Goal: Participate in discussion: Engage in conversation with other users on a specific topic

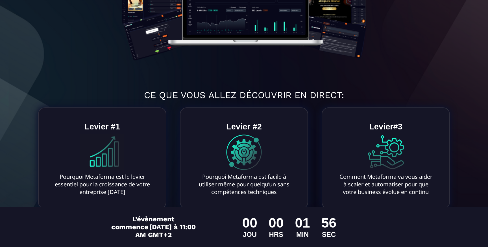
scroll to position [188, 0]
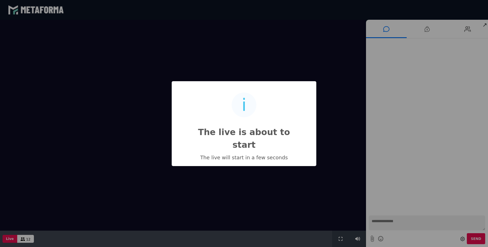
click at [25, 238] on div "i The live is about to start × The live will start in a few seconds OK No Cancel" at bounding box center [244, 123] width 488 height 247
click at [21, 240] on div "i The live is about to start × The live will start in a few seconds OK No Cancel" at bounding box center [244, 123] width 488 height 247
click at [471, 29] on div "i The live is about to start × The live will start in a few seconds OK No Cancel" at bounding box center [244, 123] width 488 height 247
click at [465, 31] on div "i The live is about to start × The live will start in a few seconds OK No Cancel" at bounding box center [244, 123] width 488 height 247
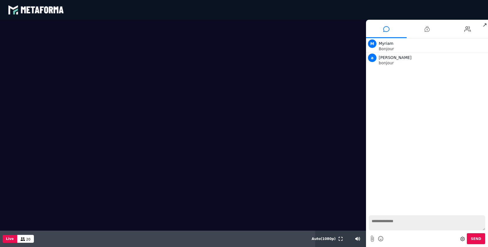
click at [385, 224] on textarea at bounding box center [427, 223] width 116 height 15
click at [372, 222] on textarea "**********" at bounding box center [427, 223] width 116 height 15
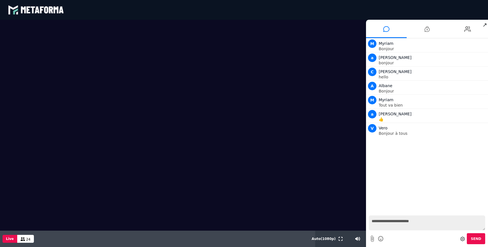
type textarea "**********"
click at [473, 238] on span "Send" at bounding box center [476, 239] width 10 height 4
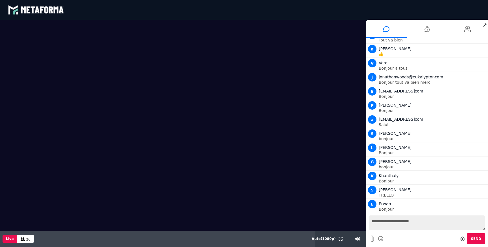
scroll to position [79, 0]
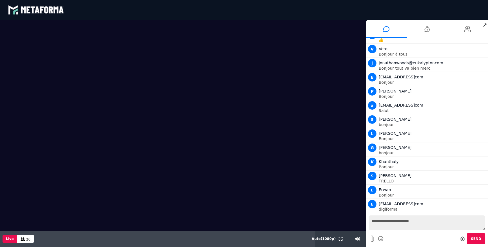
click at [389, 222] on textarea "**********" at bounding box center [427, 223] width 116 height 15
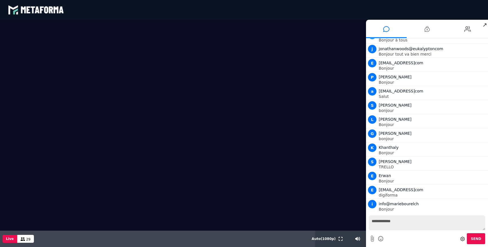
scroll to position [108, 0]
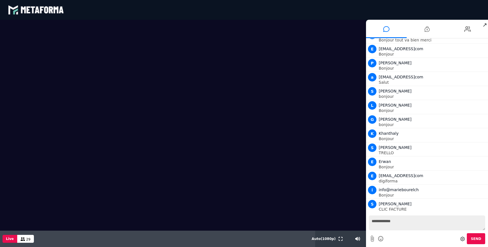
click at [371, 221] on textarea "**********" at bounding box center [427, 223] width 116 height 15
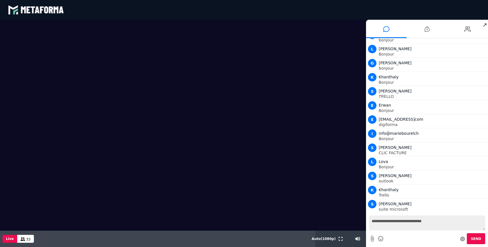
scroll to position [178, 0]
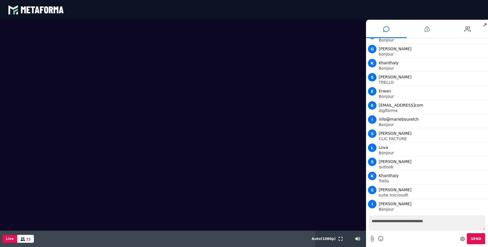
type textarea "**********"
click at [477, 242] on button "Send" at bounding box center [476, 238] width 18 height 11
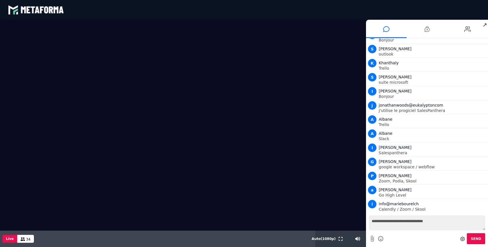
scroll to position [305, 0]
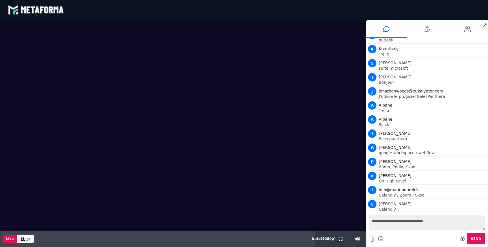
click at [386, 225] on textarea "**********" at bounding box center [427, 223] width 116 height 15
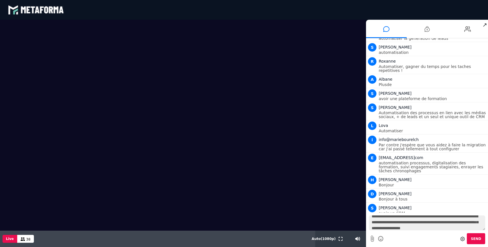
scroll to position [11, 0]
type textarea "**********"
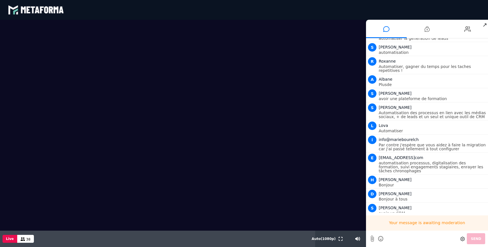
scroll to position [0, 0]
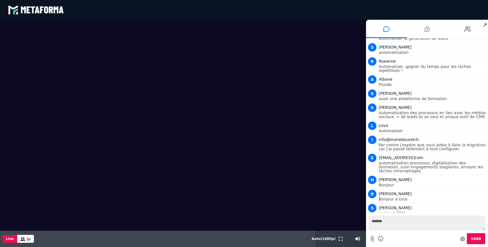
type textarea "******"
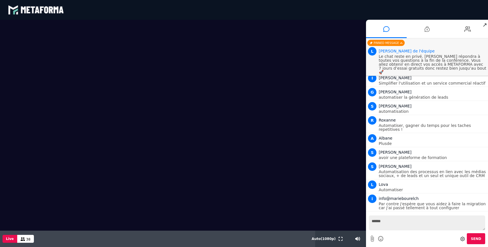
scroll to position [533, 0]
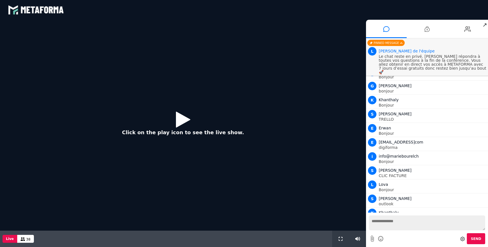
scroll to position [392, 0]
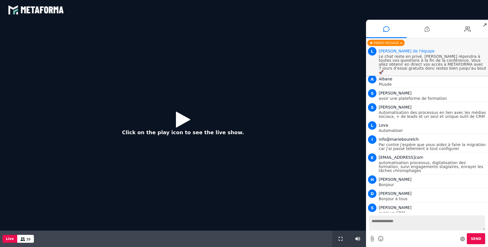
click at [178, 118] on icon at bounding box center [183, 119] width 14 height 18
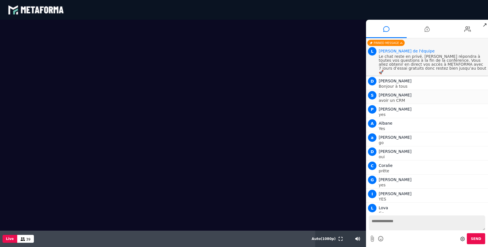
scroll to position [519, 0]
click at [373, 223] on textarea at bounding box center [427, 223] width 116 height 15
click at [485, 25] on span "↗" at bounding box center [484, 25] width 6 height 10
click at [340, 240] on icon at bounding box center [340, 239] width 4 height 4
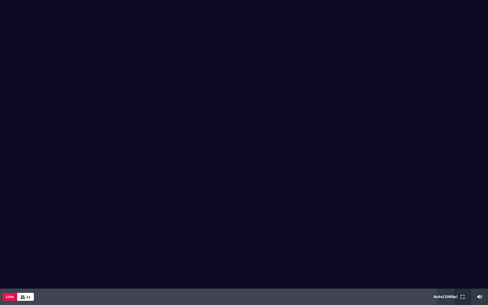
click at [462, 247] on icon at bounding box center [462, 297] width 4 height 4
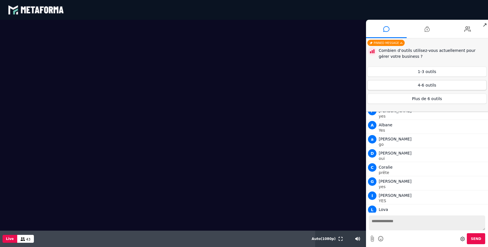
click at [421, 87] on button "4-6 outils" at bounding box center [426, 85] width 119 height 10
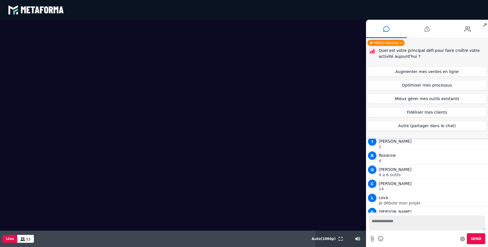
scroll to position [644, 0]
click at [421, 73] on button "Augmenter mes ventes en ligne" at bounding box center [426, 72] width 119 height 10
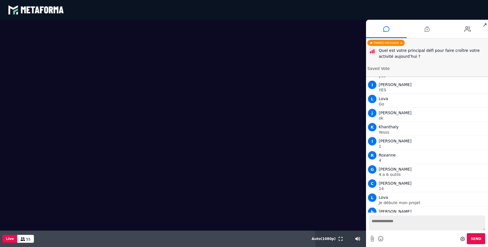
click at [396, 225] on textarea at bounding box center [427, 223] width 116 height 15
type textarea "*"
click at [475, 239] on span "Send" at bounding box center [476, 239] width 10 height 4
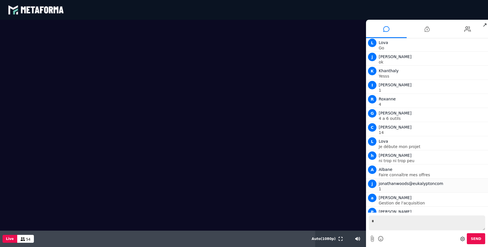
scroll to position [674, 0]
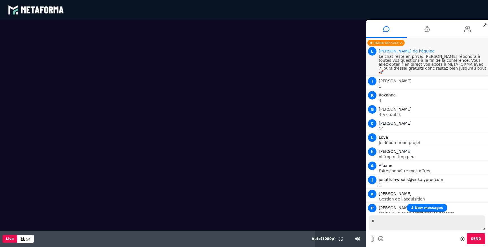
click at [435, 206] on span "New messages" at bounding box center [428, 208] width 28 height 4
click at [373, 176] on span "j" at bounding box center [372, 180] width 8 height 8
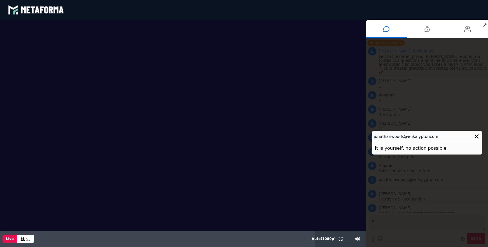
click at [425, 137] on h4 "jonathanwoods@eukalyptoncom" at bounding box center [427, 136] width 110 height 11
click at [427, 138] on h4 "jonathanwoods@eukalyptoncom" at bounding box center [427, 136] width 110 height 11
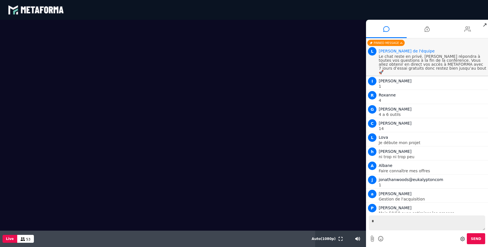
click at [465, 30] on icon at bounding box center [467, 29] width 7 height 14
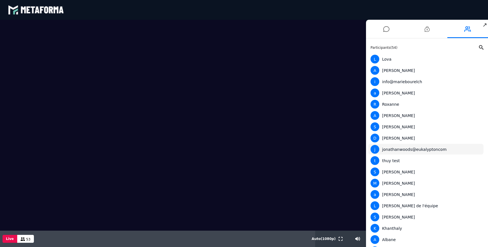
click at [396, 150] on div "j jonathanwoods@eukalyptoncom" at bounding box center [425, 149] width 111 height 9
click at [248, 40] on video at bounding box center [183, 125] width 366 height 211
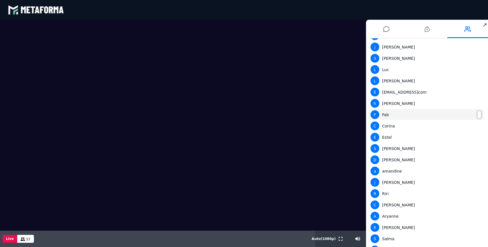
scroll to position [425, 0]
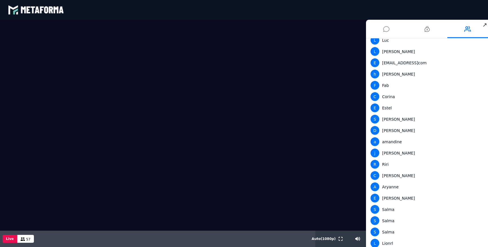
click at [385, 31] on icon at bounding box center [386, 29] width 6 height 14
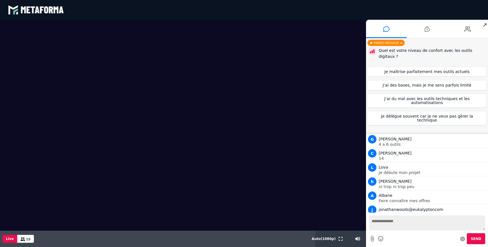
scroll to position [700, 0]
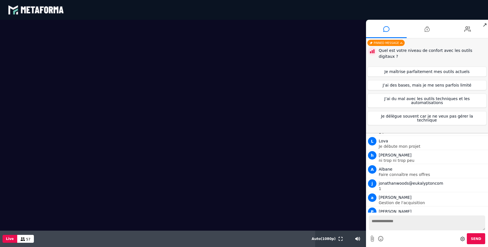
click at [374, 223] on textarea at bounding box center [427, 223] width 116 height 15
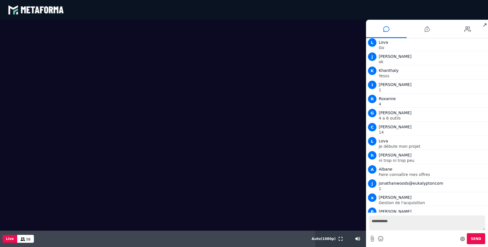
scroll to position [674, 0]
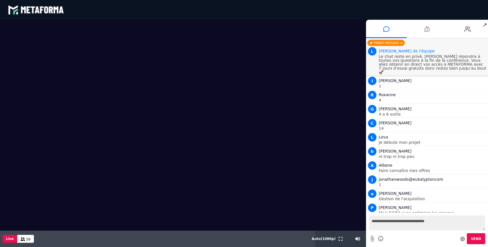
type textarea "**********"
click at [390, 225] on textarea at bounding box center [427, 223] width 116 height 15
click at [394, 220] on textarea at bounding box center [427, 223] width 116 height 15
click at [437, 220] on textarea "**********" at bounding box center [427, 223] width 116 height 15
click at [434, 222] on textarea "**********" at bounding box center [427, 223] width 116 height 15
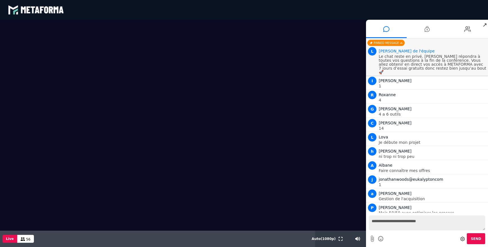
click at [454, 221] on textarea "**********" at bounding box center [427, 223] width 116 height 15
type textarea "**********"
click at [474, 239] on span "Send" at bounding box center [476, 239] width 10 height 4
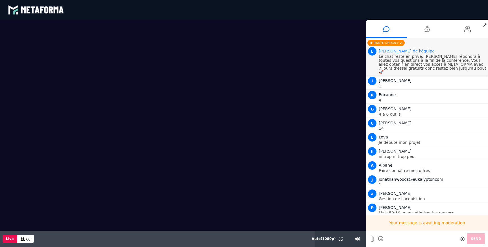
scroll to position [0, 0]
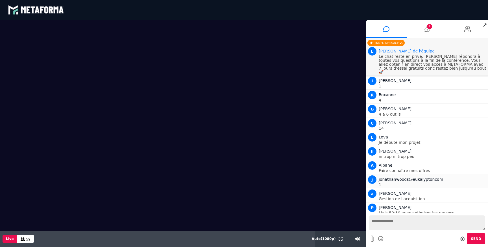
drag, startPoint x: 432, startPoint y: 199, endPoint x: 467, endPoint y: 180, distance: 39.4
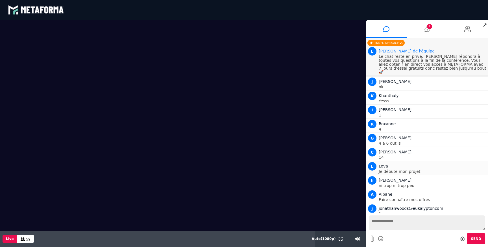
scroll to position [641, 0]
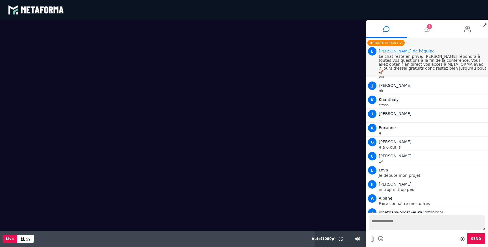
click at [427, 29] on icon at bounding box center [426, 29] width 5 height 14
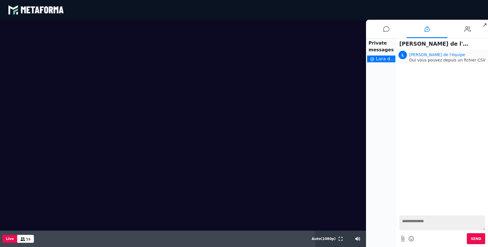
click at [423, 60] on p "Oui vous pouvez depuis un fichier CSV" at bounding box center [447, 60] width 77 height 4
click at [386, 30] on icon at bounding box center [386, 29] width 6 height 14
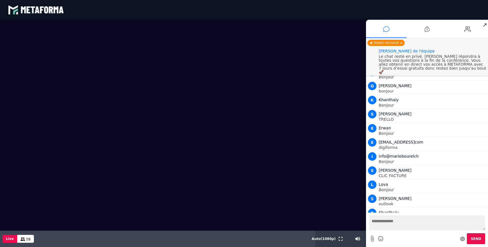
scroll to position [674, 0]
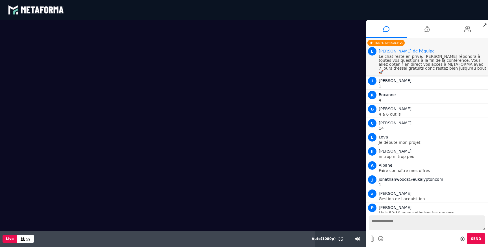
click at [387, 43] on div "Pinned message" at bounding box center [385, 43] width 37 height 6
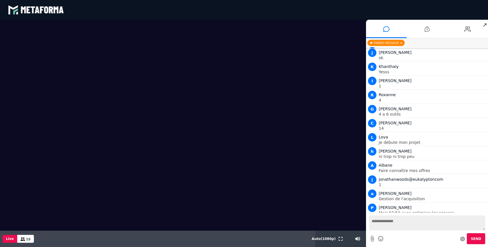
click at [401, 44] on icon at bounding box center [401, 43] width 2 height 4
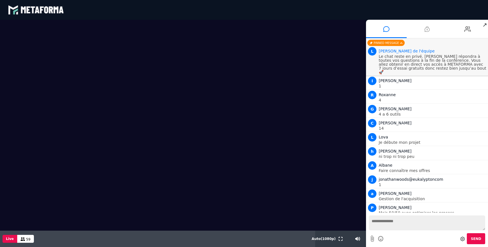
click at [428, 30] on icon at bounding box center [426, 29] width 5 height 14
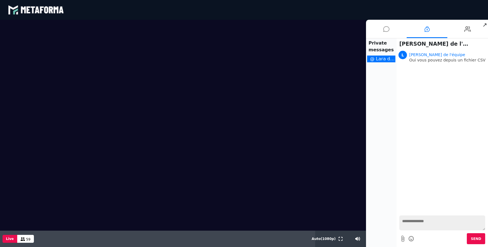
click at [386, 28] on icon at bounding box center [386, 29] width 6 height 14
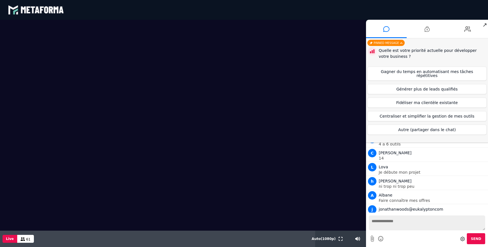
scroll to position [700, 0]
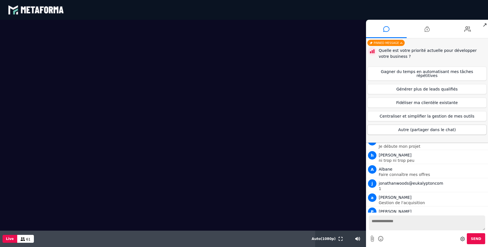
click at [425, 126] on button "Autre (partager dans le chat)" at bounding box center [426, 130] width 119 height 10
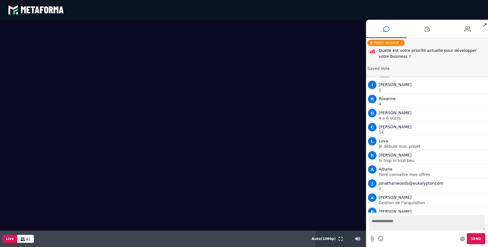
click at [392, 224] on textarea at bounding box center [427, 223] width 116 height 15
type textarea "**********"
click at [480, 244] on div "**********" at bounding box center [427, 230] width 122 height 34
click at [479, 240] on span "Send" at bounding box center [476, 239] width 10 height 4
click at [391, 45] on div "Pinned message" at bounding box center [385, 43] width 37 height 6
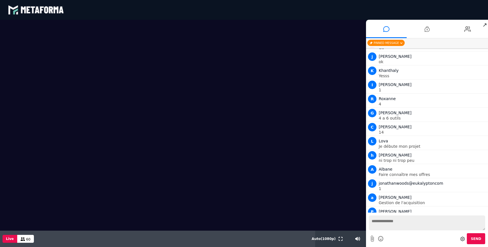
click at [387, 43] on div "Pinned message" at bounding box center [385, 43] width 37 height 6
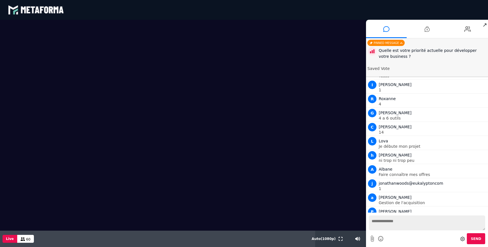
click at [409, 225] on textarea at bounding box center [427, 223] width 116 height 15
click at [387, 42] on div "Pinned message" at bounding box center [385, 43] width 37 height 6
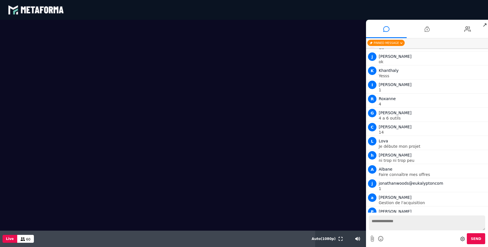
click at [310, 158] on video at bounding box center [183, 125] width 366 height 211
click at [485, 26] on span "↗" at bounding box center [484, 25] width 6 height 10
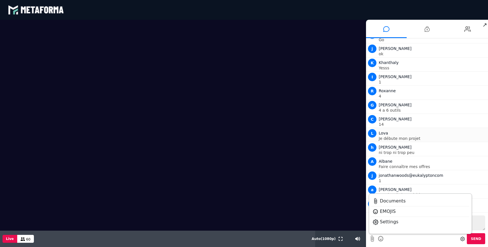
scroll to position [674, 0]
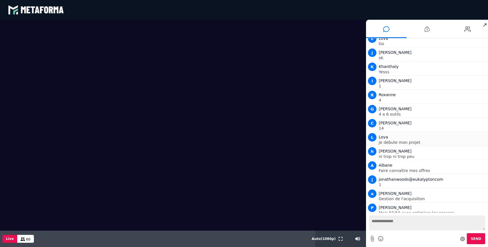
click at [435, 141] on p "Je débute mon projet" at bounding box center [433, 143] width 108 height 4
click at [427, 27] on icon at bounding box center [426, 29] width 5 height 14
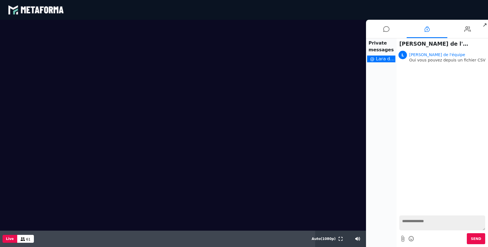
click at [315, 81] on video at bounding box center [183, 125] width 366 height 211
click at [385, 27] on icon at bounding box center [386, 29] width 6 height 14
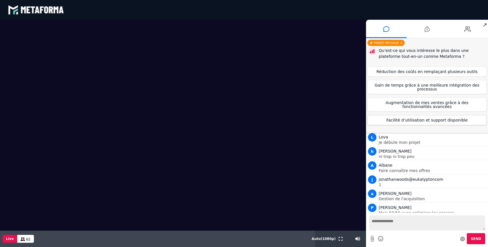
click at [418, 120] on button "Facilité d’utilisation et support disponible" at bounding box center [426, 120] width 119 height 10
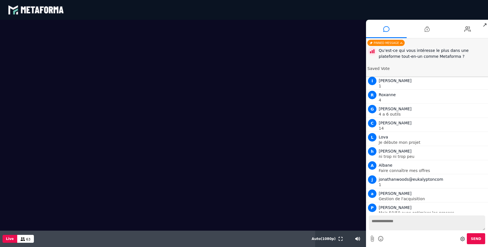
click at [400, 61] on div "Qu’est-ce qui vous intéresse le plus dans une plateforme tout-en-un comme Metaf…" at bounding box center [426, 58] width 119 height 25
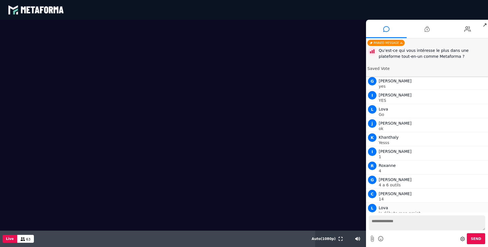
scroll to position [631, 0]
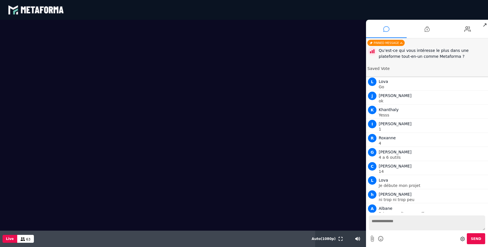
click at [386, 21] on li at bounding box center [386, 29] width 41 height 18
click at [386, 32] on icon at bounding box center [386, 29] width 6 height 14
click at [386, 27] on icon at bounding box center [386, 29] width 6 height 14
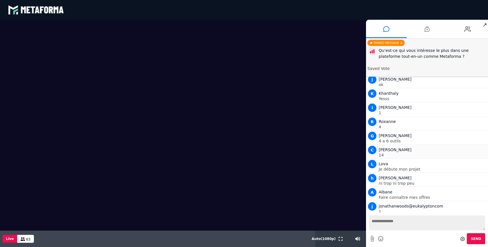
scroll to position [674, 0]
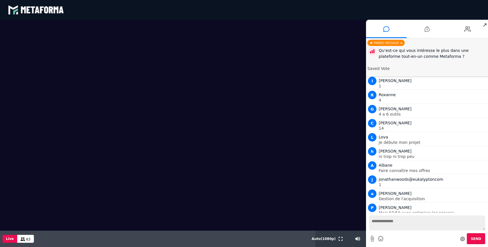
click at [377, 220] on textarea at bounding box center [427, 223] width 116 height 15
type textarea "*"
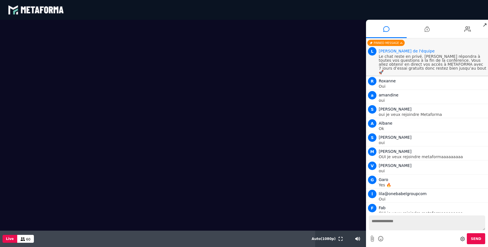
scroll to position [984, 0]
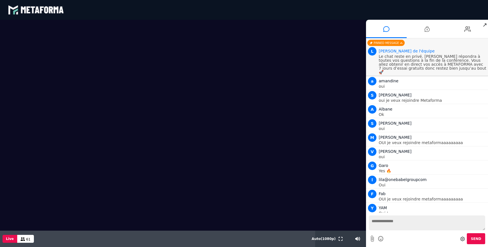
click at [486, 24] on span "↗" at bounding box center [484, 25] width 6 height 10
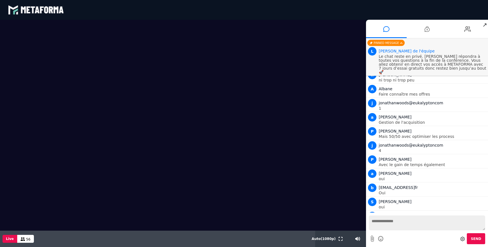
scroll to position [748, 0]
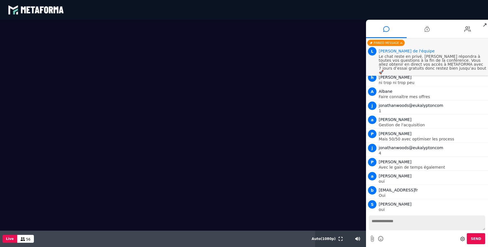
click at [434, 14] on div "blastream met_channel-b75402aa3198a961a33137d6ed46a688 en en fr" at bounding box center [244, 9] width 472 height 17
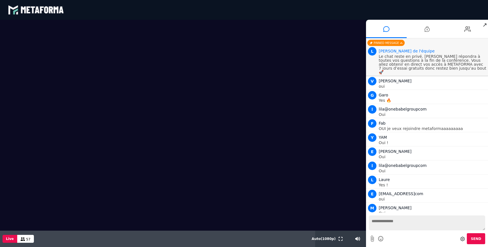
scroll to position [1069, 0]
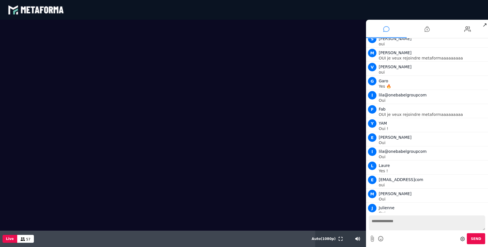
click at [387, 29] on icon at bounding box center [386, 29] width 6 height 14
click at [382, 222] on textarea at bounding box center [427, 223] width 116 height 15
click at [427, 29] on icon at bounding box center [426, 29] width 5 height 14
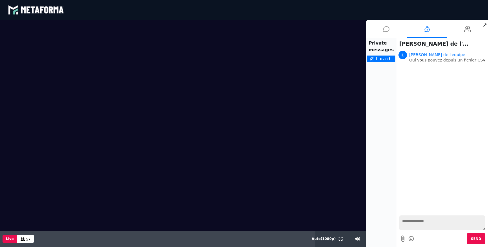
click at [385, 29] on icon at bounding box center [386, 29] width 6 height 14
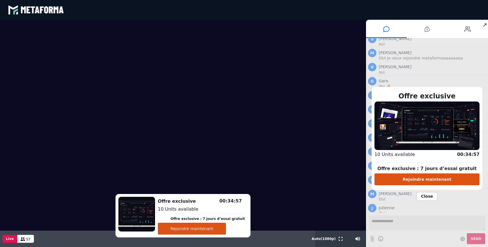
click at [425, 181] on button "Rejoindre maintenant" at bounding box center [426, 180] width 105 height 12
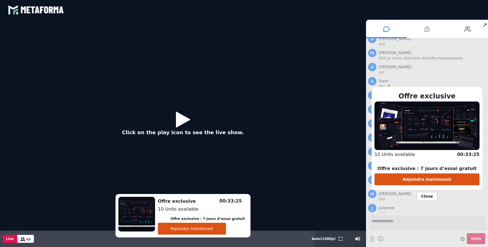
click at [181, 121] on icon at bounding box center [183, 119] width 14 height 18
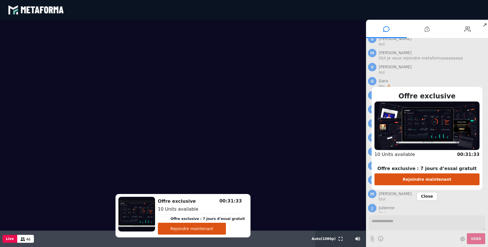
click at [188, 231] on button "Rejoindre maintenant" at bounding box center [192, 229] width 68 height 12
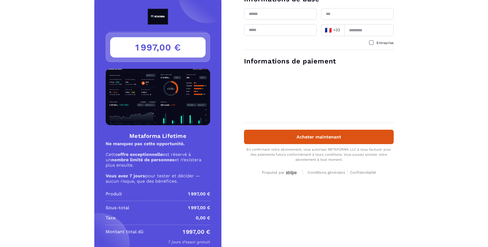
scroll to position [20, 0]
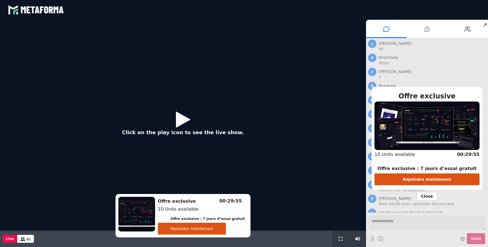
scroll to position [390, 0]
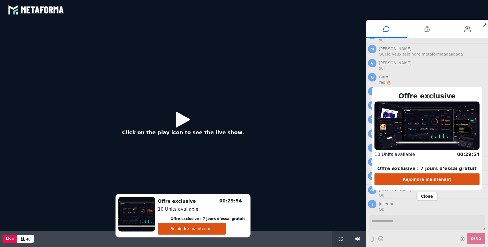
click at [183, 126] on icon at bounding box center [183, 119] width 14 height 18
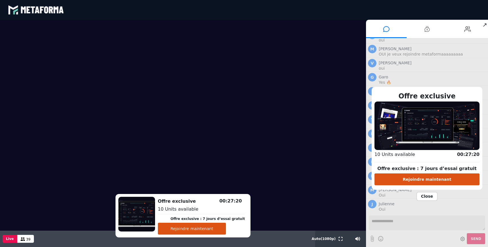
click at [427, 194] on span "Close" at bounding box center [426, 196] width 21 height 9
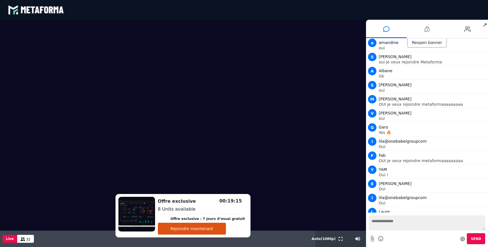
scroll to position [432, 0]
